Goal: Task Accomplishment & Management: Manage account settings

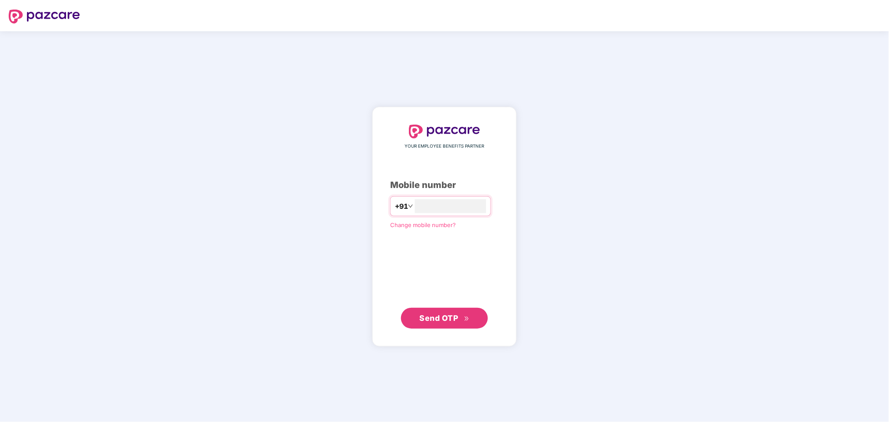
type input "*"
type input "**********"
click at [457, 318] on span "Send OTP" at bounding box center [439, 317] width 39 height 9
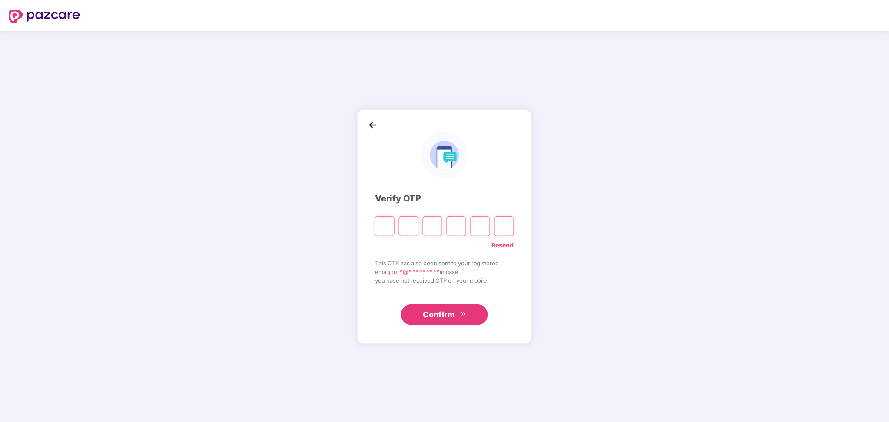
type input "*"
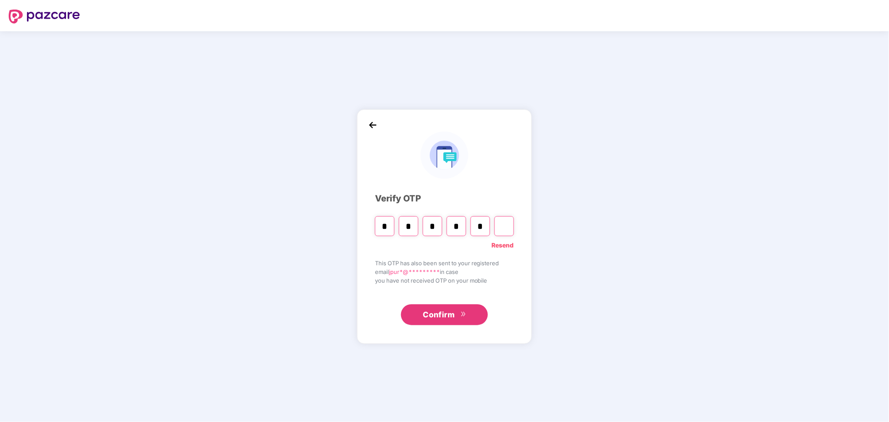
type input "*"
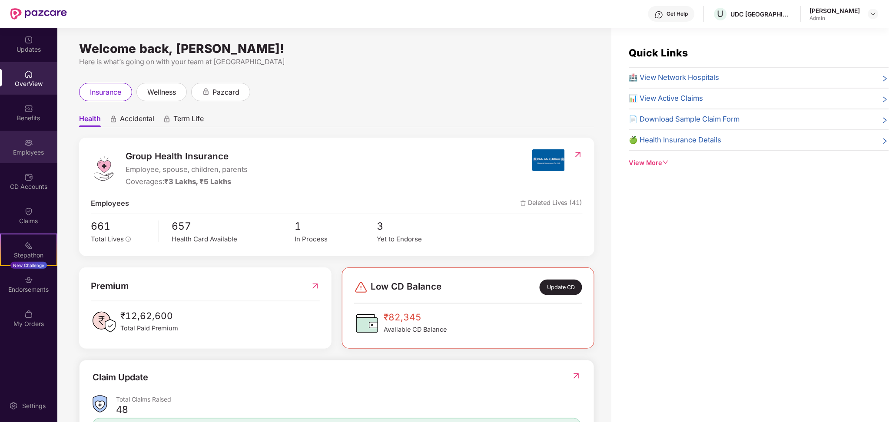
click at [27, 156] on div "Employees" at bounding box center [28, 152] width 57 height 9
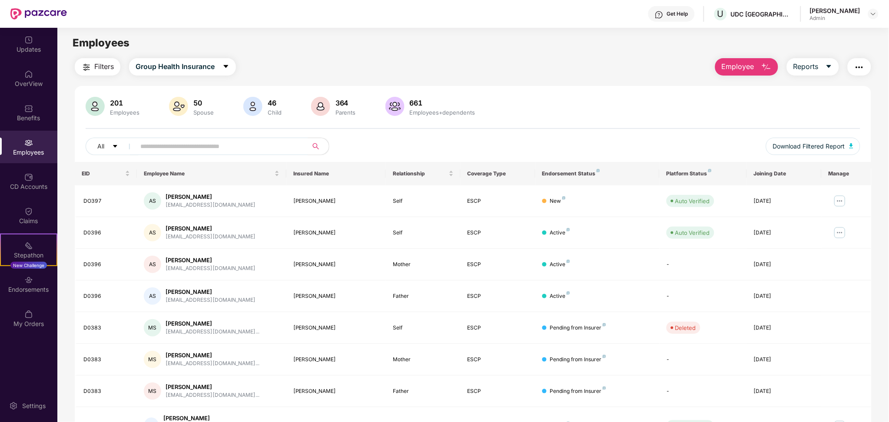
click at [774, 61] on button "Employee" at bounding box center [746, 66] width 63 height 17
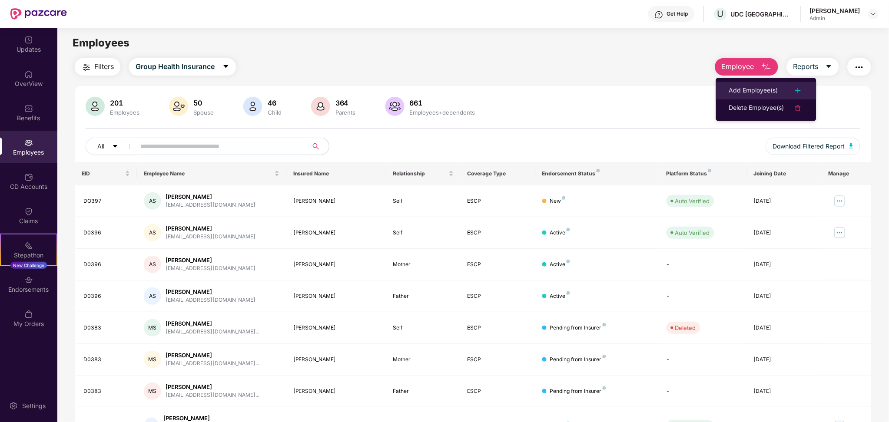
click at [751, 86] on div "Add Employee(s)" at bounding box center [753, 91] width 49 height 10
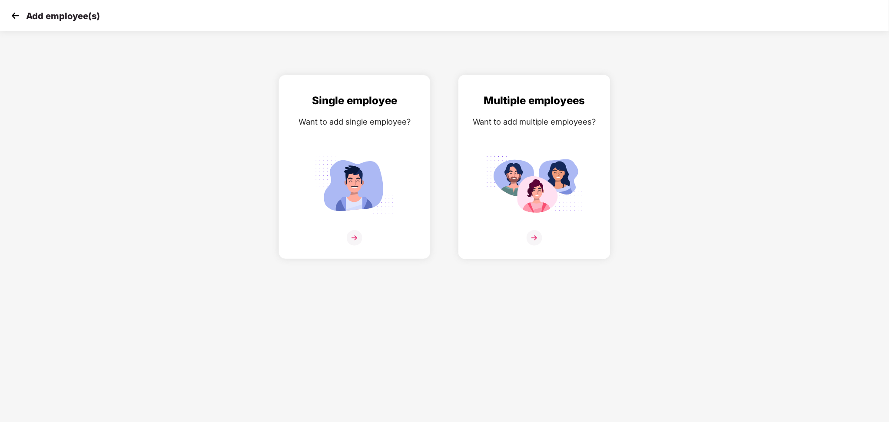
click at [576, 130] on div "Multiple employees Want to add multiple employees?" at bounding box center [535, 175] width 134 height 164
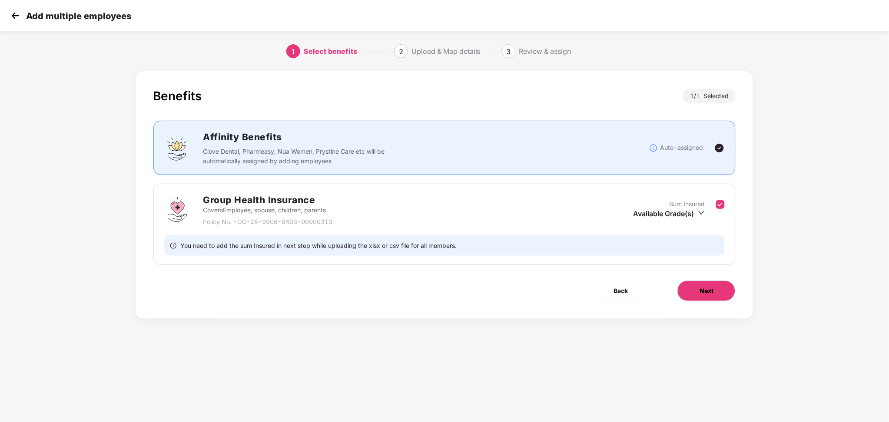
click at [706, 286] on span "Next" at bounding box center [707, 291] width 14 height 10
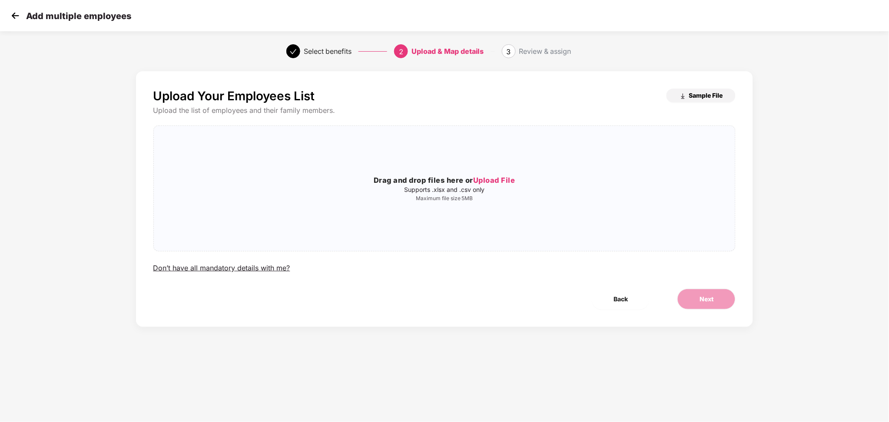
click at [698, 97] on span "Sample File" at bounding box center [706, 95] width 34 height 8
